Goal: Entertainment & Leisure: Consume media (video, audio)

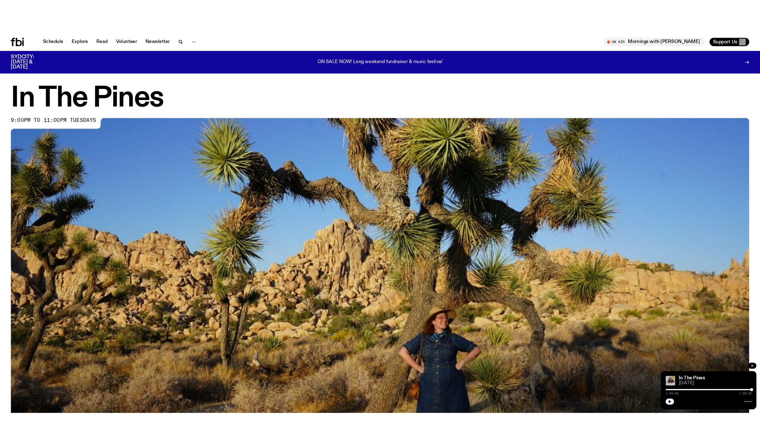
scroll to position [498, 0]
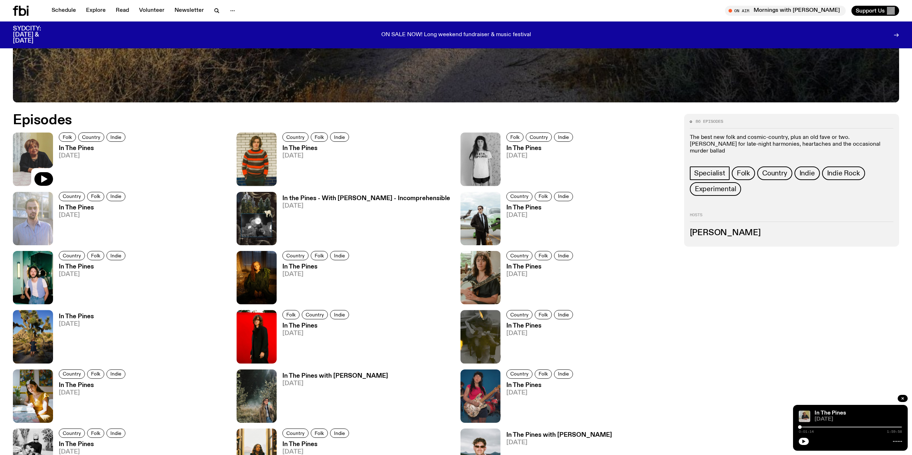
drag, startPoint x: 900, startPoint y: 427, endPoint x: 799, endPoint y: 432, distance: 100.8
click at [799, 427] on div at bounding box center [800, 428] width 4 height 4
click at [804, 441] on icon "button" at bounding box center [803, 442] width 3 height 4
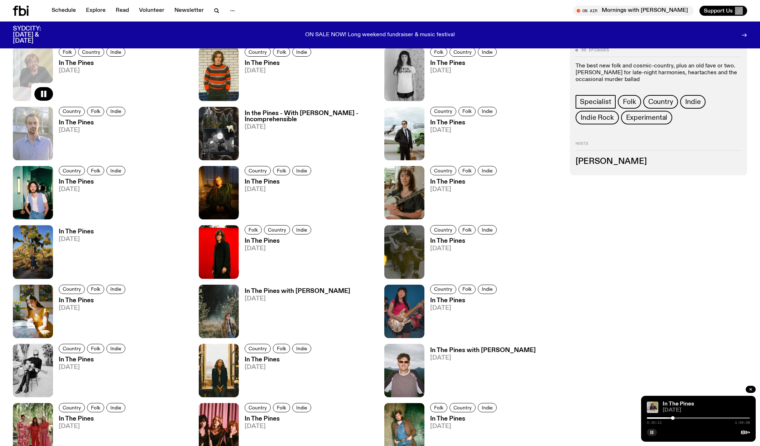
click at [719, 438] on div "In The Pines [DATE] 0:30:11 1:59:58" at bounding box center [698, 419] width 115 height 46
click at [653, 431] on rect "button" at bounding box center [653, 432] width 1 height 4
click at [649, 429] on button "button" at bounding box center [652, 432] width 10 height 7
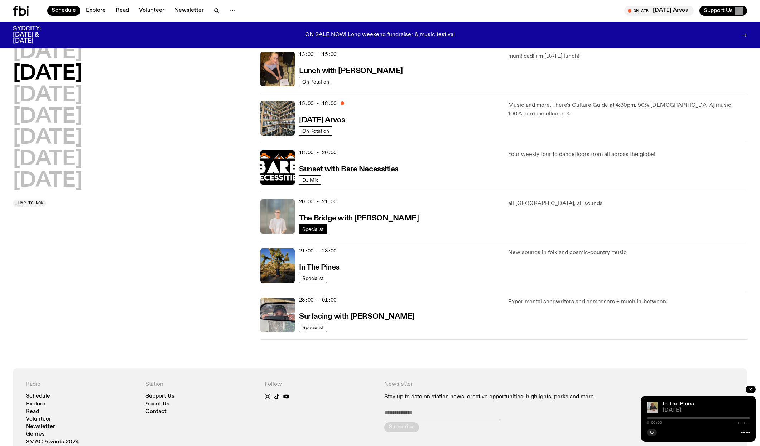
scroll to position [215, 0]
click at [282, 265] on img at bounding box center [278, 265] width 34 height 34
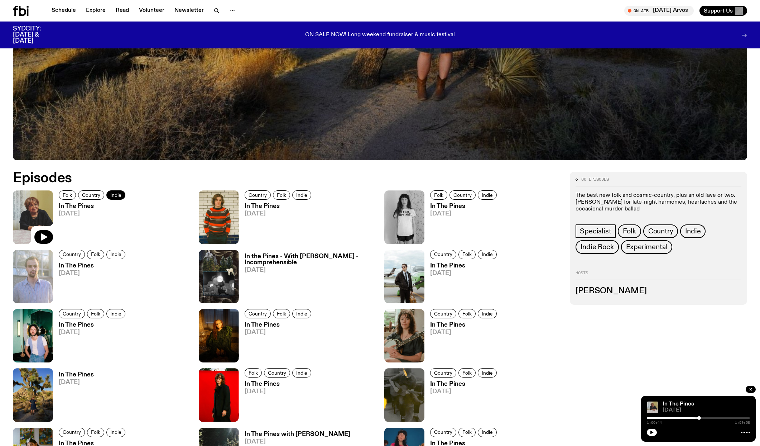
scroll to position [355, 0]
click at [46, 235] on icon "button" at bounding box center [43, 236] width 9 height 9
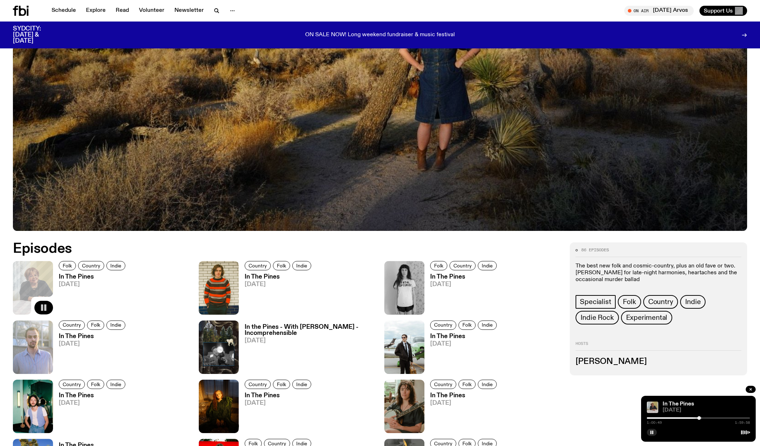
scroll to position [284, 0]
click at [44, 306] on rect "button" at bounding box center [45, 308] width 2 height 6
click at [48, 308] on button "button" at bounding box center [43, 308] width 19 height 14
